Goal: Task Accomplishment & Management: Complete application form

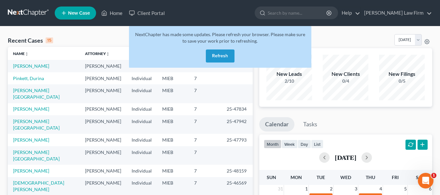
click at [216, 55] on button "Refresh" at bounding box center [220, 56] width 29 height 13
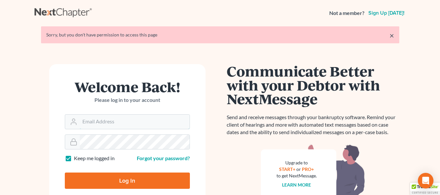
type input "[EMAIL_ADDRESS][DOMAIN_NAME]"
click at [139, 179] on input "Log In" at bounding box center [127, 181] width 125 height 16
type input "Thinking..."
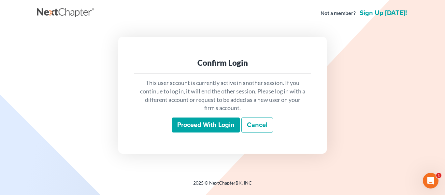
click at [208, 126] on input "Proceed with login" at bounding box center [206, 125] width 68 height 15
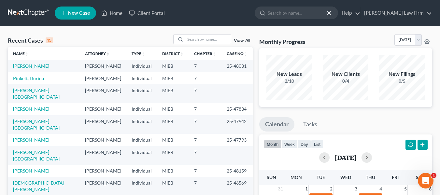
click at [70, 13] on span "New Case" at bounding box center [79, 13] width 22 height 5
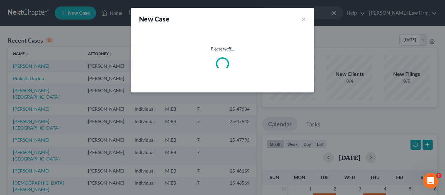
select select "40"
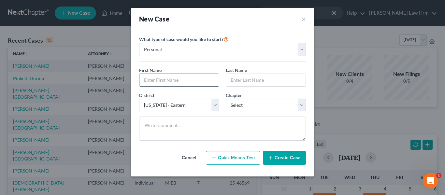
click at [155, 79] on input "text" at bounding box center [180, 80] width 80 height 12
type input "[PERSON_NAME]"
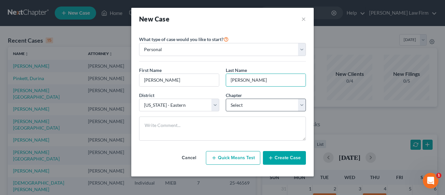
type input "[PERSON_NAME]"
click at [266, 105] on select "Select 7 11 12 13" at bounding box center [266, 105] width 80 height 13
select select "0"
click at [226, 99] on select "Select 7 11 12 13" at bounding box center [266, 105] width 80 height 13
click at [296, 159] on button "Create Case" at bounding box center [284, 158] width 43 height 14
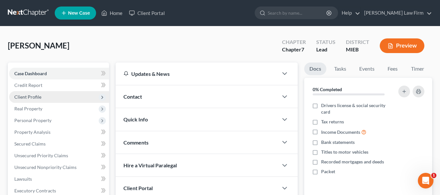
click at [36, 96] on span "Client Profile" at bounding box center [27, 97] width 27 height 6
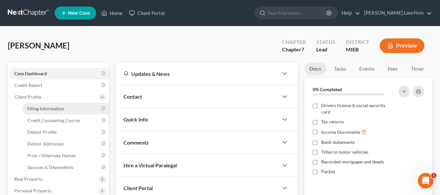
click at [52, 109] on span "Filing Information" at bounding box center [45, 109] width 37 height 6
select select "1"
select select "0"
select select "40"
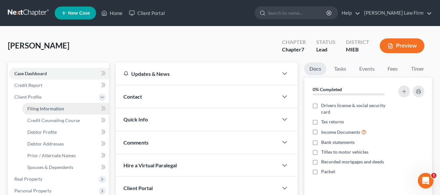
select select "0"
select select "23"
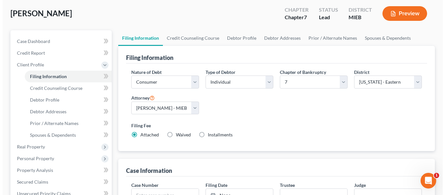
scroll to position [33, 0]
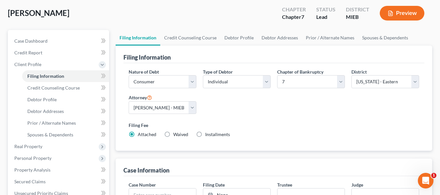
click at [205, 134] on label "Installments Installments" at bounding box center [217, 134] width 25 height 7
click at [208, 134] on input "Installments Installments" at bounding box center [210, 133] width 4 height 4
radio input "true"
radio input "false"
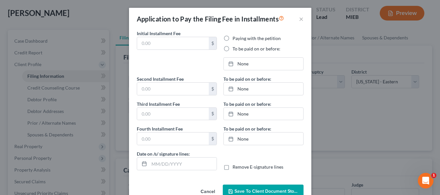
type input "0.00"
radio input "true"
type input "0.00"
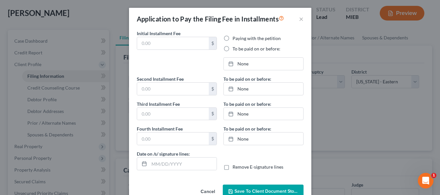
type input "[DATE]"
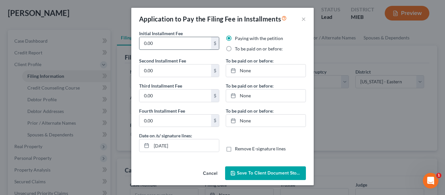
click at [163, 46] on input "0.00" at bounding box center [176, 43] width 72 height 12
type input "338"
click at [235, 48] on label "To be paid on or before:" at bounding box center [259, 49] width 48 height 7
click at [238, 48] on input "To be paid on or before:" at bounding box center [240, 48] width 4 height 4
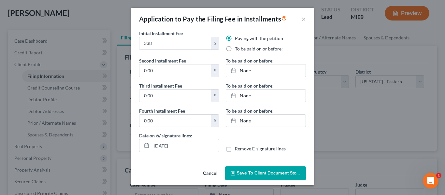
radio input "true"
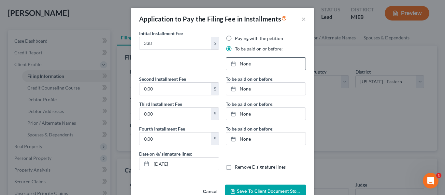
type input "[DATE]"
click at [245, 63] on link "None" at bounding box center [266, 64] width 80 height 12
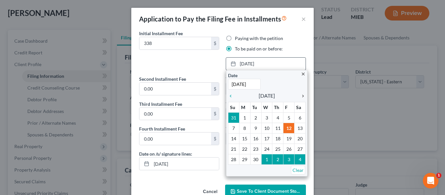
click at [302, 97] on icon "chevron_right" at bounding box center [301, 96] width 8 height 5
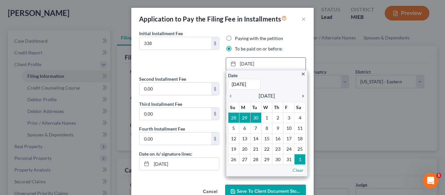
click at [302, 97] on icon "chevron_right" at bounding box center [301, 96] width 8 height 5
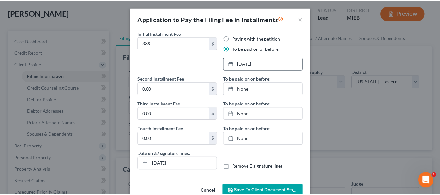
scroll to position [16, 0]
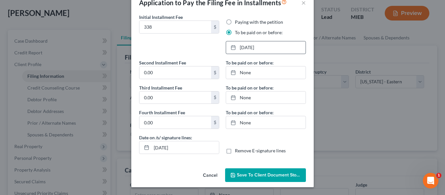
click at [266, 173] on span "Save to Client Document Storage" at bounding box center [271, 175] width 69 height 6
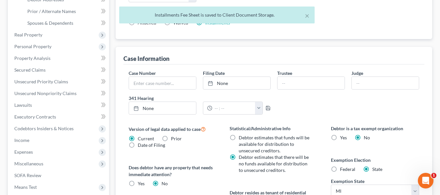
scroll to position [145, 0]
click at [340, 170] on label "Federal" at bounding box center [347, 169] width 15 height 7
click at [343, 170] on input "Federal" at bounding box center [345, 168] width 4 height 4
radio input "true"
radio input "false"
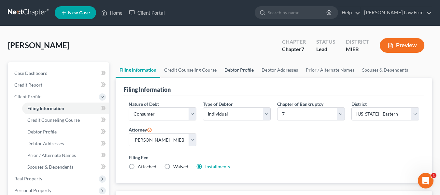
scroll to position [0, 0]
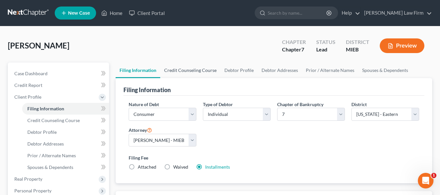
click at [189, 67] on link "Credit Counseling Course" at bounding box center [190, 71] width 60 height 16
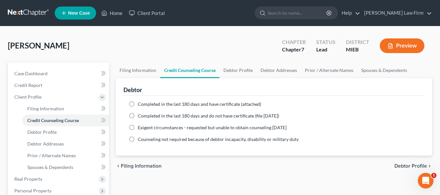
click at [138, 113] on label "Completed in the last 180 days and do not have certificate (file [DATE])" at bounding box center [208, 116] width 141 height 7
click at [141, 113] on input "Completed in the last 180 days and do not have certificate (file [DATE])" at bounding box center [143, 115] width 4 height 4
radio input "true"
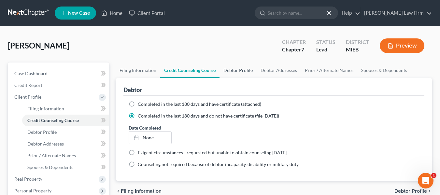
click at [239, 72] on link "Debtor Profile" at bounding box center [238, 71] width 37 height 16
select select "0"
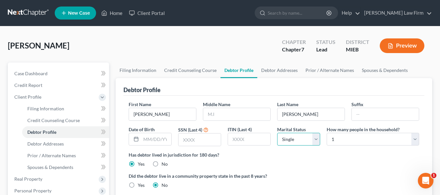
click at [314, 142] on select "Select Single Married Separated Divorced Widowed" at bounding box center [298, 139] width 43 height 13
select select "1"
click at [277, 133] on select "Select Single Married Separated Divorced Widowed" at bounding box center [298, 139] width 43 height 13
click at [149, 141] on input "text" at bounding box center [156, 139] width 30 height 12
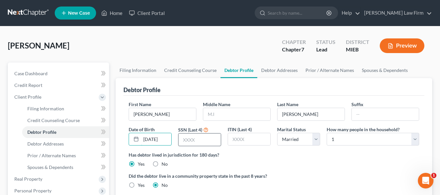
type input "[DATE]"
click at [201, 138] on input "text" at bounding box center [200, 140] width 42 height 12
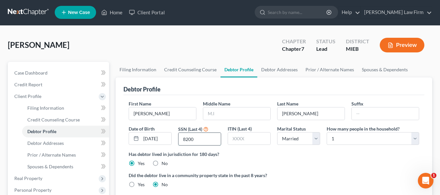
scroll to position [0, 0]
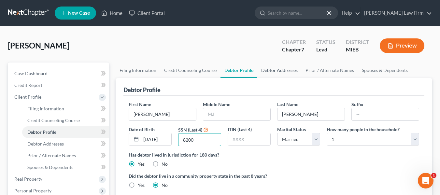
type input "8200"
click at [282, 74] on link "Debtor Addresses" at bounding box center [280, 71] width 44 height 16
select select "0"
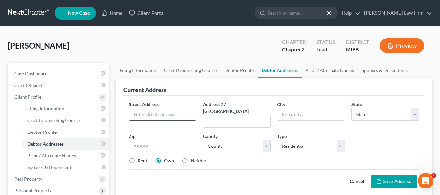
click at [154, 117] on input "text" at bounding box center [162, 114] width 67 height 12
type input "[STREET_ADDRESS]"
click at [141, 142] on input "text" at bounding box center [163, 146] width 68 height 13
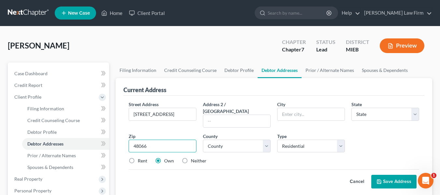
type input "48066"
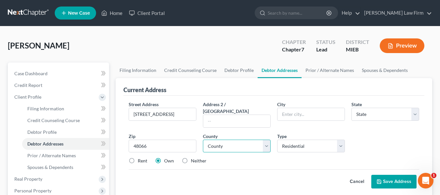
type input "[GEOGRAPHIC_DATA]"
select select "23"
click at [236, 115] on input "text" at bounding box center [236, 121] width 67 height 12
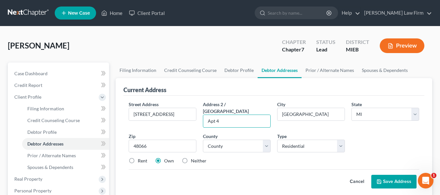
type input "Apt 4"
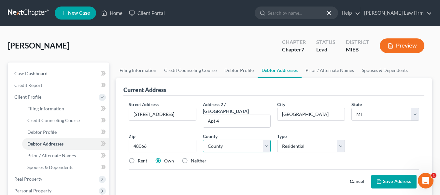
click at [228, 141] on select "[GEOGRAPHIC_DATA] [GEOGRAPHIC_DATA] [GEOGRAPHIC_DATA] [GEOGRAPHIC_DATA] [GEOGRA…" at bounding box center [237, 146] width 68 height 13
select select "49"
click at [203, 140] on select "[GEOGRAPHIC_DATA] [GEOGRAPHIC_DATA] [GEOGRAPHIC_DATA] [GEOGRAPHIC_DATA] [GEOGRA…" at bounding box center [237, 146] width 68 height 13
click at [191, 158] on label "Neither" at bounding box center [199, 161] width 16 height 7
click at [194, 158] on input "Neither" at bounding box center [196, 160] width 4 height 4
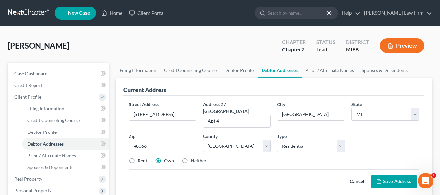
radio input "true"
click at [389, 176] on button "Save Address" at bounding box center [394, 182] width 45 height 14
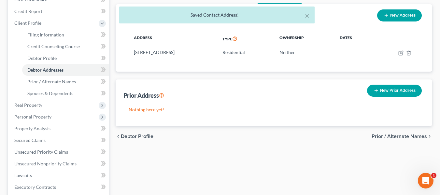
scroll to position [74, 0]
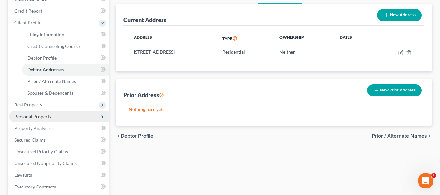
click at [41, 115] on span "Personal Property" at bounding box center [32, 117] width 37 height 6
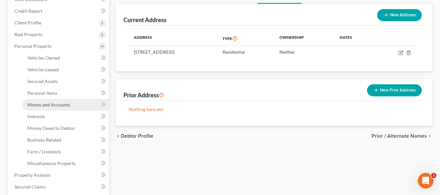
click at [49, 105] on span "Money and Accounts" at bounding box center [48, 105] width 43 height 6
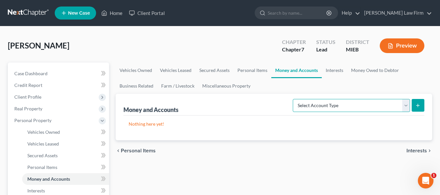
click at [349, 105] on select "Select Account Type Brokerage Cash on Hand Certificates of Deposit Checking Acc…" at bounding box center [351, 105] width 117 height 13
select select "checking"
click at [294, 99] on select "Select Account Type Brokerage Cash on Hand Certificates of Deposit Checking Acc…" at bounding box center [351, 105] width 117 height 13
click at [420, 107] on icon "submit" at bounding box center [418, 105] width 5 height 5
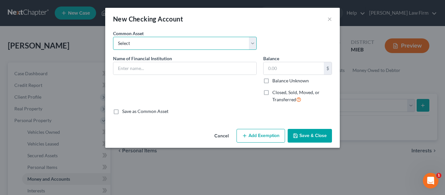
click at [180, 43] on select "Select [US_STATE] First Credit Union Citizen's Bank TCF Bank Fifth Third Bank C…" at bounding box center [185, 43] width 144 height 13
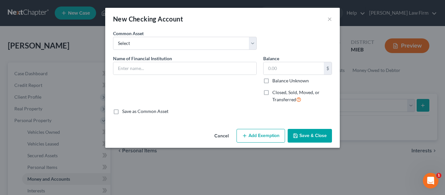
click at [193, 33] on div "Common Asset Select [US_STATE] First Credit Union Citizen's Bank TCF Bank Fifth…" at bounding box center [185, 40] width 150 height 20
click at [187, 68] on input "text" at bounding box center [184, 68] width 143 height 12
type input "Bank of America"
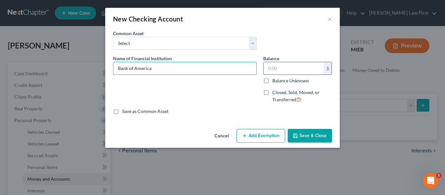
click at [280, 73] on input "text" at bounding box center [294, 68] width 60 height 12
type input "100"
click at [262, 135] on button "Add Exemption" at bounding box center [261, 136] width 49 height 14
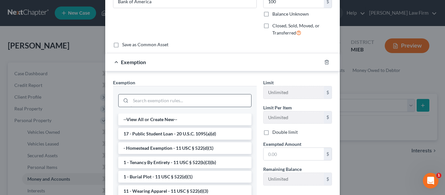
scroll to position [67, 0]
click at [141, 100] on input "search" at bounding box center [191, 100] width 121 height 12
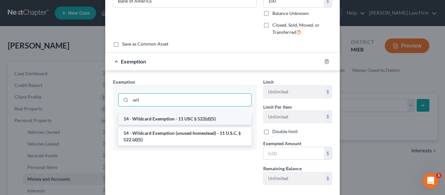
type input "wil"
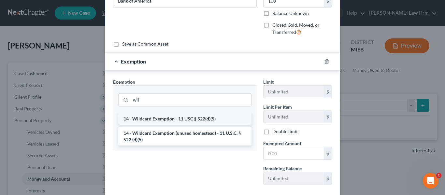
click at [174, 119] on li "14 - Wildcard Exemption - 11 USC § 522(d)(5)" at bounding box center [184, 119] width 133 height 12
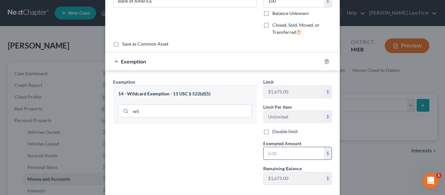
click at [276, 153] on input "text" at bounding box center [294, 153] width 60 height 12
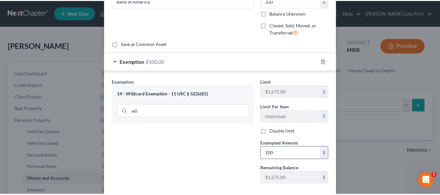
scroll to position [104, 0]
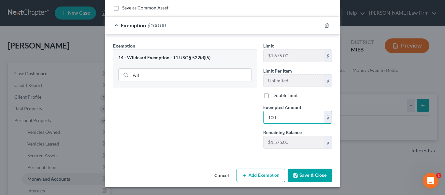
type input "100"
click at [320, 171] on button "Save & Close" at bounding box center [310, 176] width 44 height 14
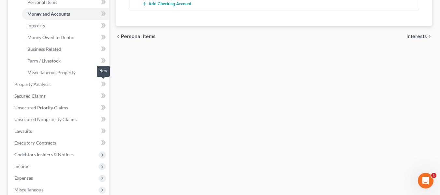
scroll to position [166, 0]
click at [47, 178] on span "Expenses" at bounding box center [59, 178] width 100 height 12
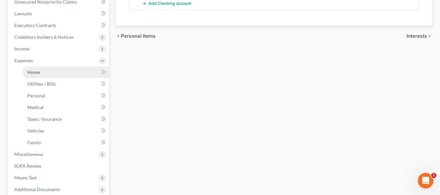
click at [36, 73] on span "Home" at bounding box center [33, 72] width 12 height 6
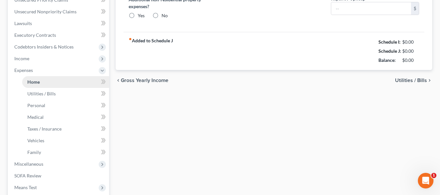
type input "0.00"
radio input "true"
type input "0.00"
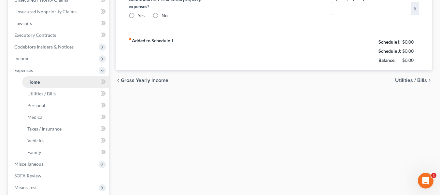
type input "0.00"
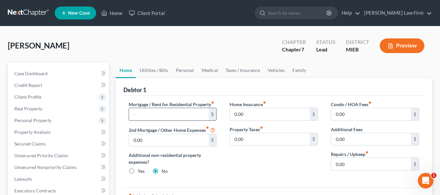
click at [145, 117] on input "text" at bounding box center [169, 114] width 80 height 12
type input "1050"
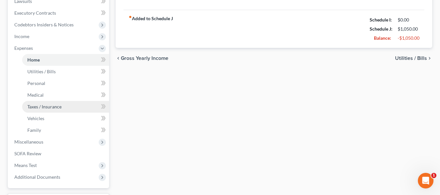
scroll to position [178, 0]
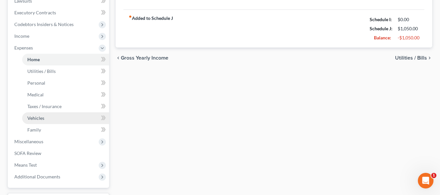
click at [48, 118] on link "Vehicles" at bounding box center [65, 118] width 87 height 12
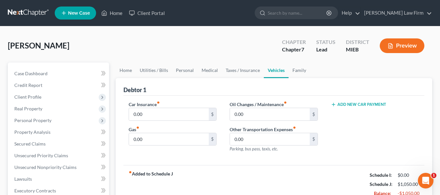
click at [348, 105] on button "Add New Car Payment" at bounding box center [358, 104] width 55 height 5
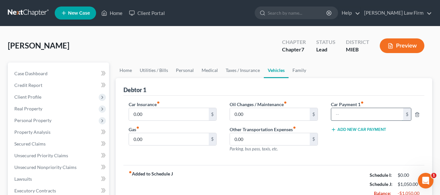
click at [351, 114] on input "text" at bounding box center [368, 114] width 72 height 12
type input "495"
click at [354, 130] on button "Add New Car Payment" at bounding box center [358, 129] width 55 height 5
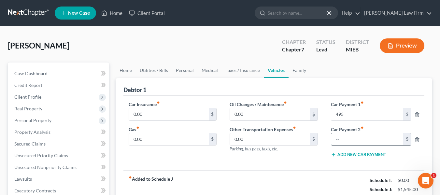
click at [352, 141] on input "text" at bounding box center [368, 139] width 72 height 12
type input "496"
click at [156, 117] on input "0.00" at bounding box center [169, 114] width 80 height 12
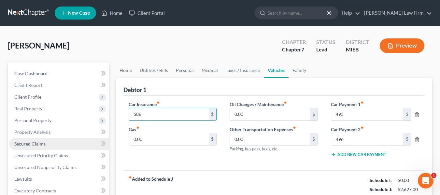
scroll to position [7, 0]
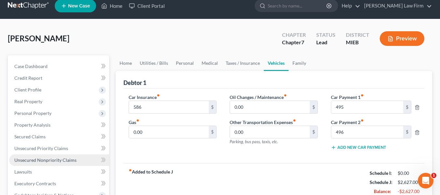
click at [57, 159] on span "Unsecured Nonpriority Claims" at bounding box center [45, 160] width 62 height 6
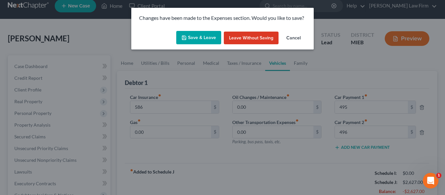
click at [193, 38] on button "Save & Leave" at bounding box center [198, 38] width 45 height 14
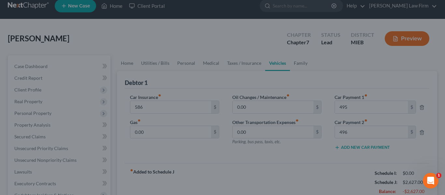
type input "586.00"
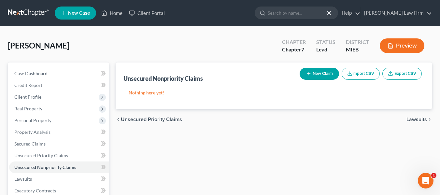
click at [314, 79] on button "New Claim" at bounding box center [319, 74] width 39 height 12
select select "0"
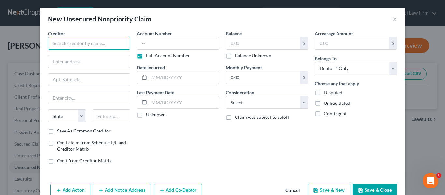
click at [90, 45] on input "text" at bounding box center [89, 43] width 82 height 13
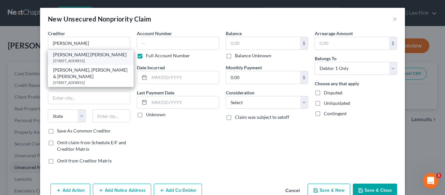
click at [84, 57] on div "[PERSON_NAME] [PERSON_NAME]" at bounding box center [90, 55] width 75 height 7
type input "[PERSON_NAME] [PERSON_NAME]"
type input "[STREET_ADDRESS]"
type input "[GEOGRAPHIC_DATA]"
select select "23"
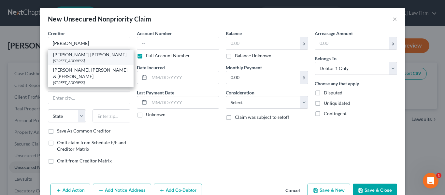
type input "48038-0000"
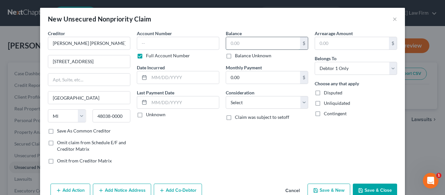
click at [242, 44] on input "text" at bounding box center [263, 43] width 74 height 12
type input "2,500"
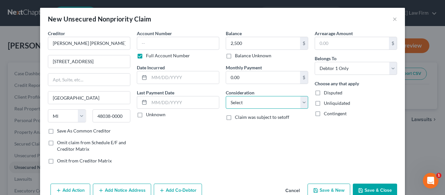
click at [270, 104] on select "Select Cable / Satellite Services Collection Agency Credit Card Debt Debt Couns…" at bounding box center [267, 102] width 82 height 13
select select "1"
click at [226, 96] on select "Select Cable / Satellite Services Collection Agency Credit Card Debt Debt Couns…" at bounding box center [267, 102] width 82 height 13
click at [370, 189] on button "Save & Close" at bounding box center [375, 191] width 44 height 14
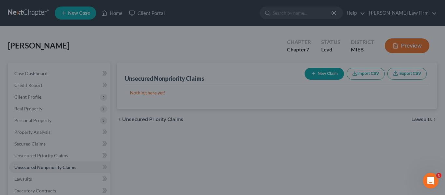
type input "2,500.00"
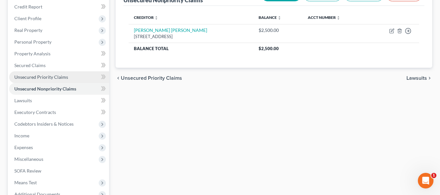
scroll to position [79, 0]
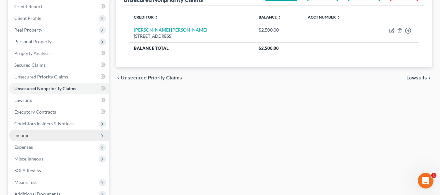
click at [67, 131] on span "Income" at bounding box center [59, 136] width 100 height 12
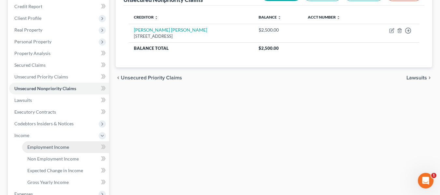
click at [52, 149] on span "Employment Income" at bounding box center [48, 147] width 42 height 6
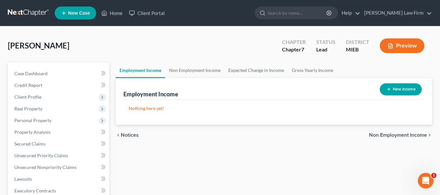
click at [405, 91] on button "New Income" at bounding box center [401, 89] width 42 height 12
select select "0"
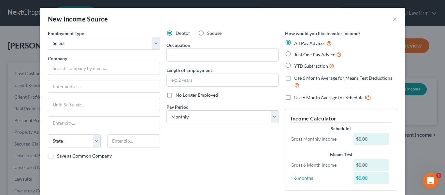
click at [207, 33] on label "Spouse" at bounding box center [214, 33] width 14 height 7
click at [210, 33] on input "Spouse" at bounding box center [212, 32] width 4 height 4
radio input "true"
click at [153, 44] on select "Select Full or [DEMOGRAPHIC_DATA] Employment Self Employment" at bounding box center [104, 43] width 112 height 13
select select "0"
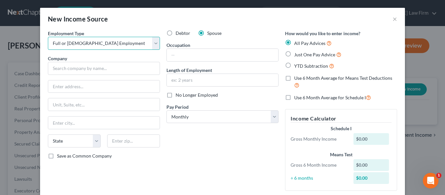
click at [48, 37] on select "Select Full or [DEMOGRAPHIC_DATA] Employment Self Employment" at bounding box center [104, 43] width 112 height 13
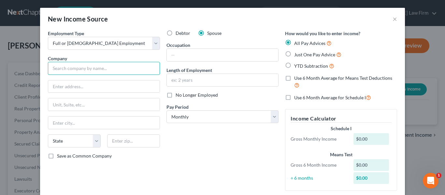
click at [92, 65] on input "text" at bounding box center [104, 68] width 112 height 13
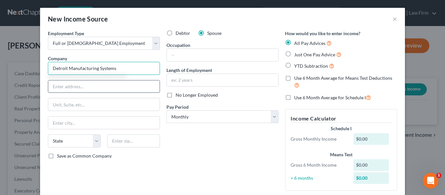
type input "Detroit Manufacturing Systems"
click at [91, 88] on input "text" at bounding box center [104, 87] width 112 height 12
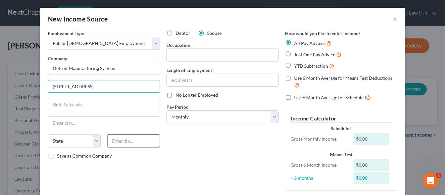
type input "[STREET_ADDRESS]"
click at [127, 140] on input "text" at bounding box center [133, 141] width 53 height 13
type input "48223"
type input "[GEOGRAPHIC_DATA]"
select select "23"
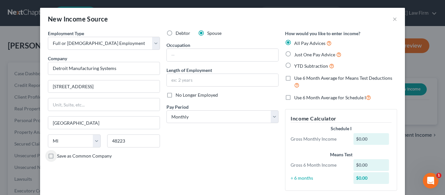
click at [294, 55] on label "Just One Pay Advice" at bounding box center [317, 54] width 47 height 7
click at [297, 55] on input "Just One Pay Advice" at bounding box center [299, 53] width 4 height 4
radio input "true"
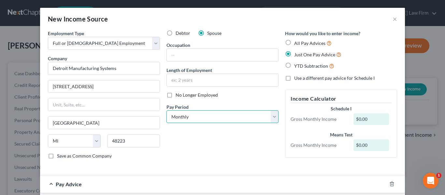
click at [248, 113] on select "Select Monthly Twice Monthly Every Other Week Weekly" at bounding box center [223, 117] width 112 height 13
select select "1"
click at [167, 111] on select "Select Monthly Twice Monthly Every Other Week Weekly" at bounding box center [223, 117] width 112 height 13
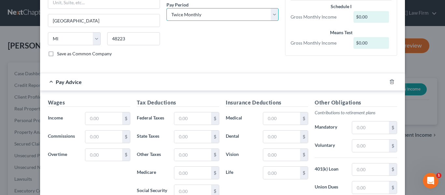
scroll to position [103, 0]
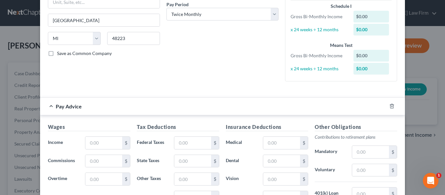
click at [103, 120] on div "Wages Income * $ Commissions $ Overtime $ Tax Deductions Federal Taxes $ State …" at bounding box center [222, 194] width 365 height 159
click at [100, 145] on input "text" at bounding box center [103, 143] width 37 height 12
type input "2,231"
click at [189, 145] on input "text" at bounding box center [192, 143] width 37 height 12
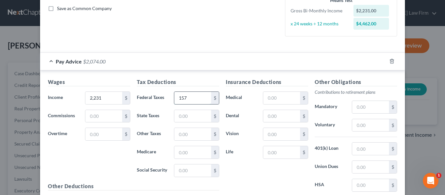
scroll to position [148, 0]
type input "157"
click at [192, 173] on input "text" at bounding box center [192, 170] width 37 height 12
type input "130"
click at [183, 116] on input "text" at bounding box center [192, 116] width 37 height 12
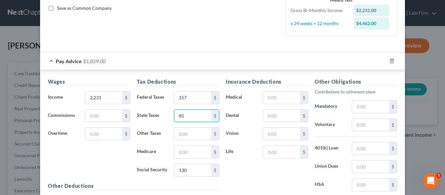
type input "85"
click at [195, 152] on input "text" at bounding box center [192, 152] width 37 height 12
type input "30"
click at [183, 132] on input "text" at bounding box center [192, 134] width 37 height 12
type input "24"
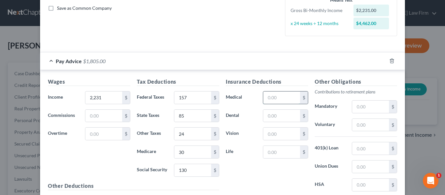
click at [276, 97] on input "text" at bounding box center [281, 98] width 37 height 12
type input "125"
click at [368, 122] on input "text" at bounding box center [370, 125] width 37 height 12
type input "67"
click at [368, 151] on input "text" at bounding box center [370, 148] width 37 height 12
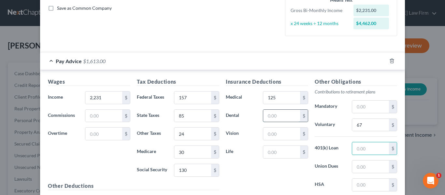
click at [281, 113] on input "text" at bounding box center [281, 116] width 37 height 12
type input "13"
click at [275, 134] on input "text" at bounding box center [281, 134] width 37 height 12
type input "2"
click at [274, 151] on input "text" at bounding box center [281, 152] width 37 height 12
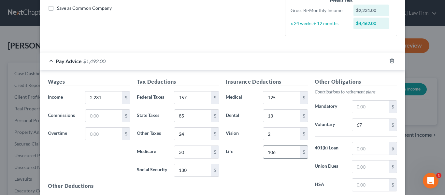
type input "106"
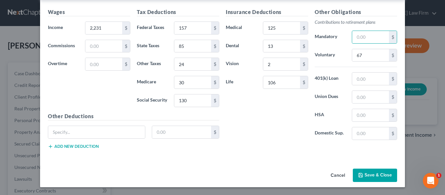
click at [374, 176] on button "Save & Close" at bounding box center [375, 176] width 44 height 14
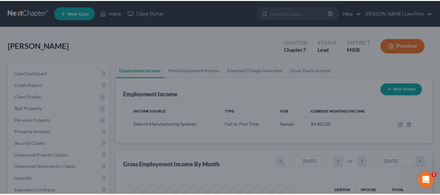
scroll to position [117, 177]
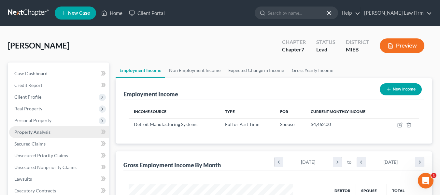
click at [41, 136] on link "Property Analysis" at bounding box center [59, 132] width 100 height 12
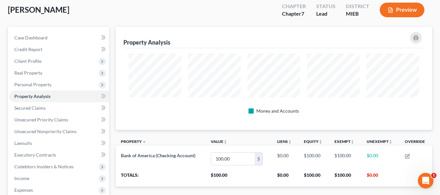
scroll to position [39, 0]
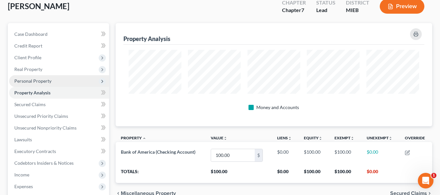
click at [41, 82] on span "Personal Property" at bounding box center [32, 81] width 37 height 6
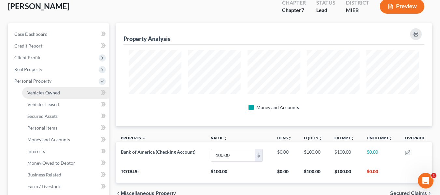
click at [47, 93] on span "Vehicles Owned" at bounding box center [43, 93] width 33 height 6
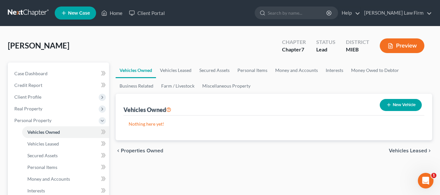
click at [400, 103] on button "New Vehicle" at bounding box center [401, 105] width 42 height 12
select select "0"
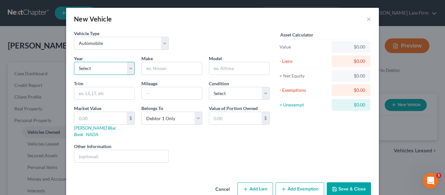
click at [127, 69] on select "Select 2026 2025 2024 2023 2022 2021 2020 2019 2018 2017 2016 2015 2014 2013 20…" at bounding box center [104, 68] width 61 height 13
select select "7"
click at [74, 62] on select "Select 2026 2025 2024 2023 2022 2021 2020 2019 2018 2017 2016 2015 2014 2013 20…" at bounding box center [104, 68] width 61 height 13
click at [161, 69] on input "text" at bounding box center [172, 68] width 60 height 12
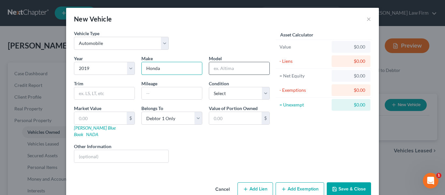
type input "Honda"
click at [224, 72] on input "text" at bounding box center [239, 68] width 60 height 12
type input "Civic"
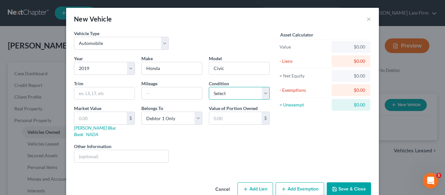
click at [227, 94] on select "Select Excellent Very Good Good Fair Poor" at bounding box center [239, 93] width 61 height 13
select select "2"
click at [209, 87] on select "Select Excellent Very Good Good Fair Poor" at bounding box center [239, 93] width 61 height 13
click at [103, 115] on input "text" at bounding box center [100, 118] width 52 height 12
type input "7"
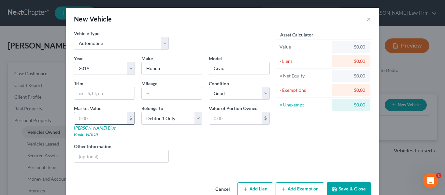
type input "7.00"
type input "70"
type input "70.00"
type input "700"
type input "700.00"
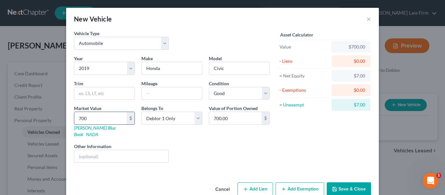
type input "7000"
type input "7,000.00"
type input "7,000"
click at [257, 184] on button "Add Lien" at bounding box center [256, 190] width 36 height 14
select select "0"
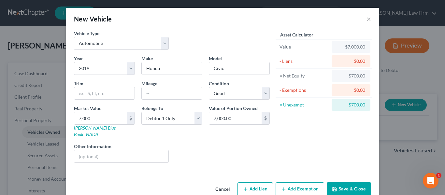
select select "0"
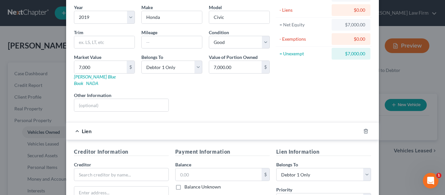
scroll to position [52, 0]
click at [116, 168] on input "text" at bounding box center [121, 174] width 95 height 13
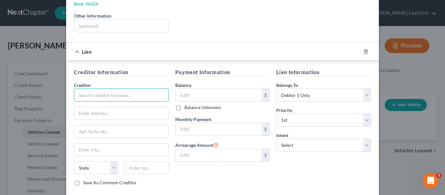
scroll to position [131, 0]
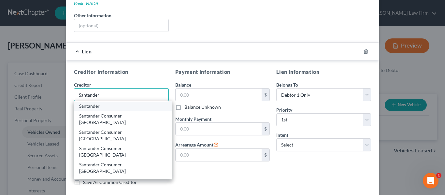
type input "Santander"
click at [119, 103] on div "Santander" at bounding box center [123, 106] width 88 height 7
type input "PO BOX 560284"
type input "[GEOGRAPHIC_DATA]"
select select "45"
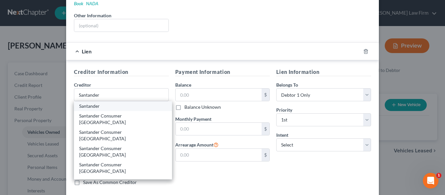
type input "75356-0000"
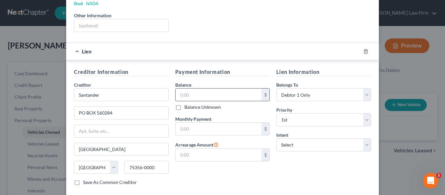
click at [192, 89] on input "text" at bounding box center [219, 95] width 86 height 12
type input "10,000"
click at [325, 142] on select "Select Surrender Redeem Reaffirm Avoid Other" at bounding box center [323, 145] width 95 height 13
select select "2"
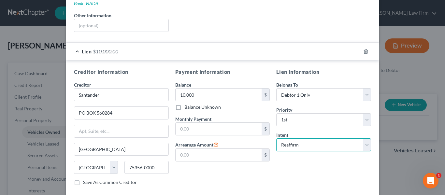
click at [276, 139] on select "Select Surrender Redeem Reaffirm Avoid Other" at bounding box center [323, 145] width 95 height 13
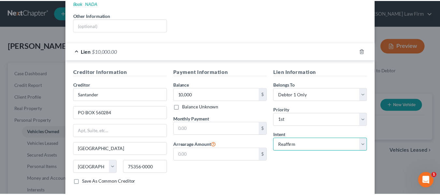
scroll to position [161, 0]
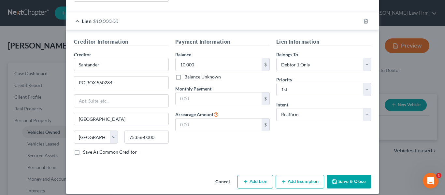
click at [351, 175] on button "Save & Close" at bounding box center [349, 182] width 44 height 14
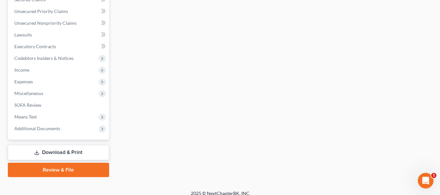
scroll to position [262, 0]
click at [89, 149] on link "Download & Print" at bounding box center [58, 152] width 101 height 15
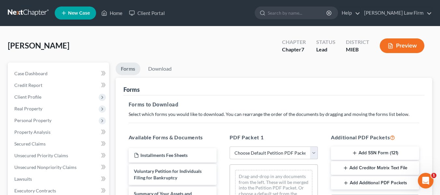
click at [314, 156] on select "Choose Default Petition PDF Packet Complete Bankruptcy Petition (all forms and …" at bounding box center [274, 153] width 88 height 13
click at [230, 147] on select "Choose Default Petition PDF Packet Complete Bankruptcy Petition (all forms and …" at bounding box center [274, 153] width 88 height 13
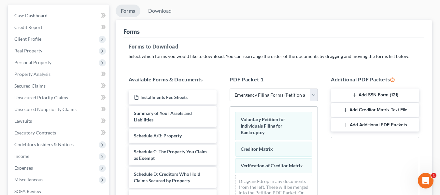
scroll to position [58, 0]
click at [314, 98] on select "Choose Default Petition PDF Packet Complete Bankruptcy Petition (all forms and …" at bounding box center [274, 94] width 88 height 13
select select "3"
click at [230, 88] on select "Choose Default Petition PDF Packet Complete Bankruptcy Petition (all forms and …" at bounding box center [274, 94] width 88 height 13
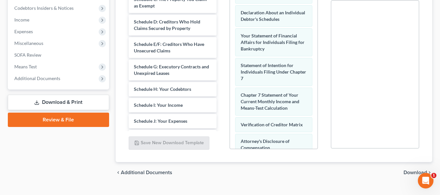
scroll to position [195, 0]
click at [412, 171] on span "Download" at bounding box center [415, 172] width 23 height 5
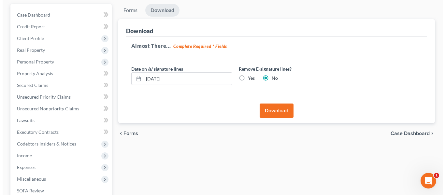
scroll to position [57, 0]
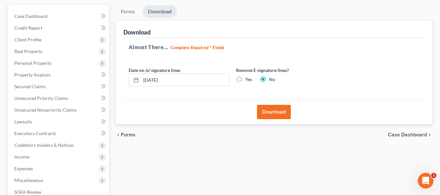
click at [275, 112] on button "Download" at bounding box center [274, 112] width 34 height 14
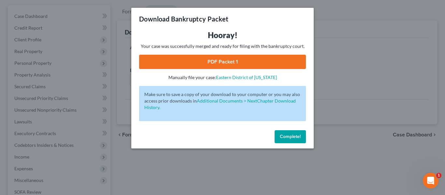
click at [225, 63] on link "PDF Packet 1" at bounding box center [222, 62] width 167 height 14
